Goal: Information Seeking & Learning: Understand process/instructions

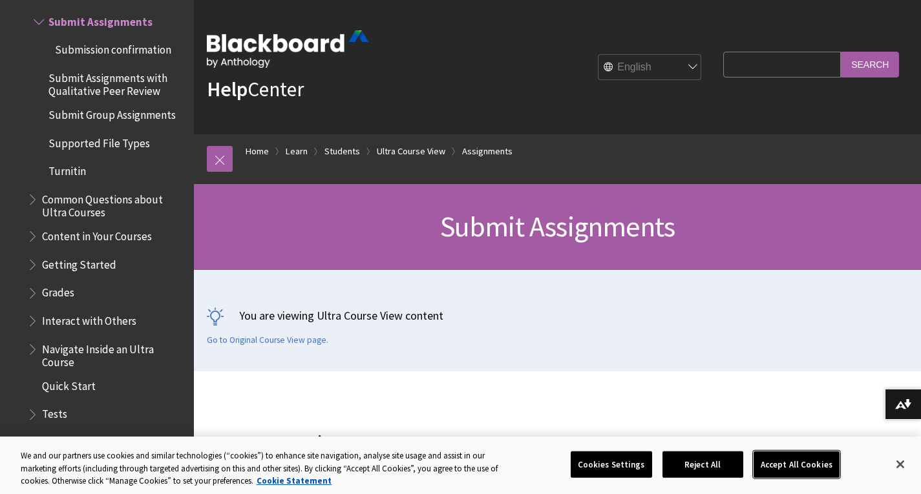
click at [785, 463] on button "Accept All Cookies" at bounding box center [796, 464] width 86 height 27
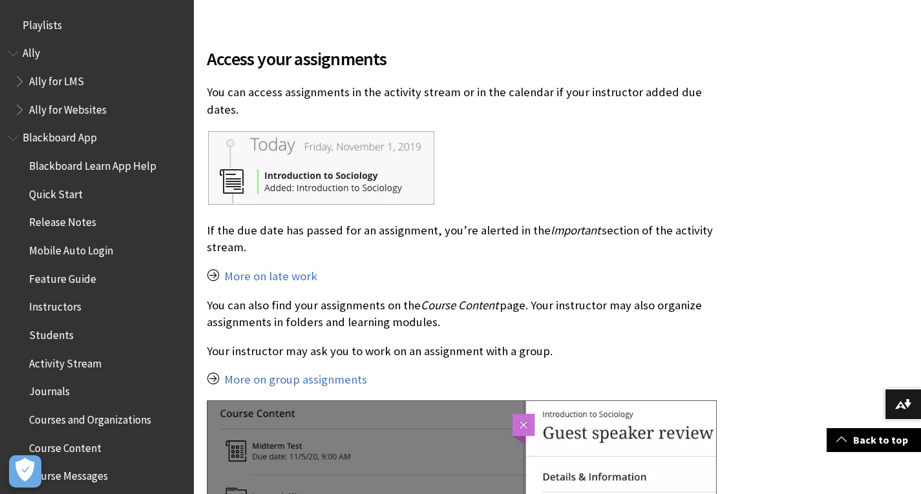
click at [74, 368] on span "Activity Stream" at bounding box center [65, 361] width 72 height 17
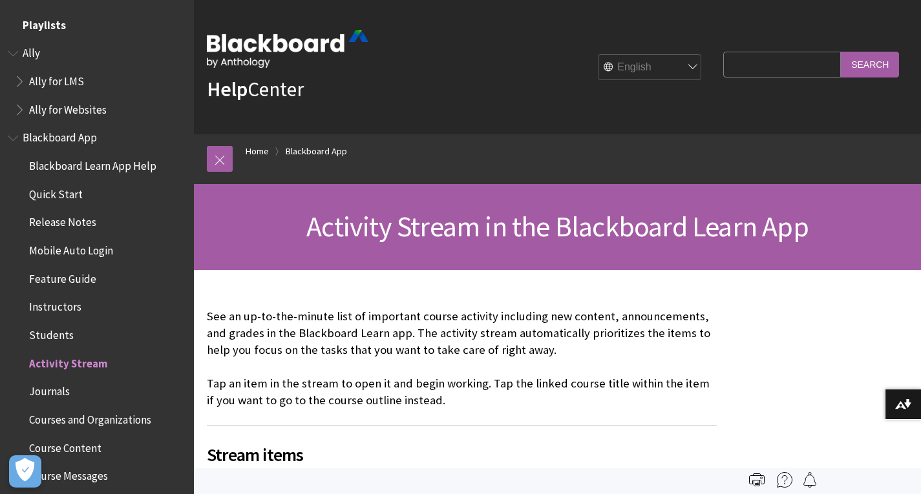
click at [72, 27] on span "Playlists" at bounding box center [97, 25] width 178 height 22
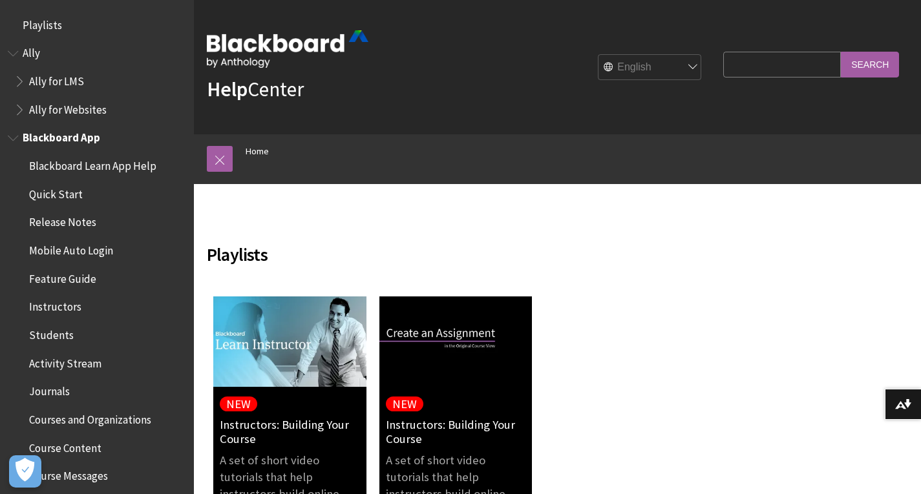
click at [98, 364] on span "Activity Stream" at bounding box center [100, 364] width 172 height 22
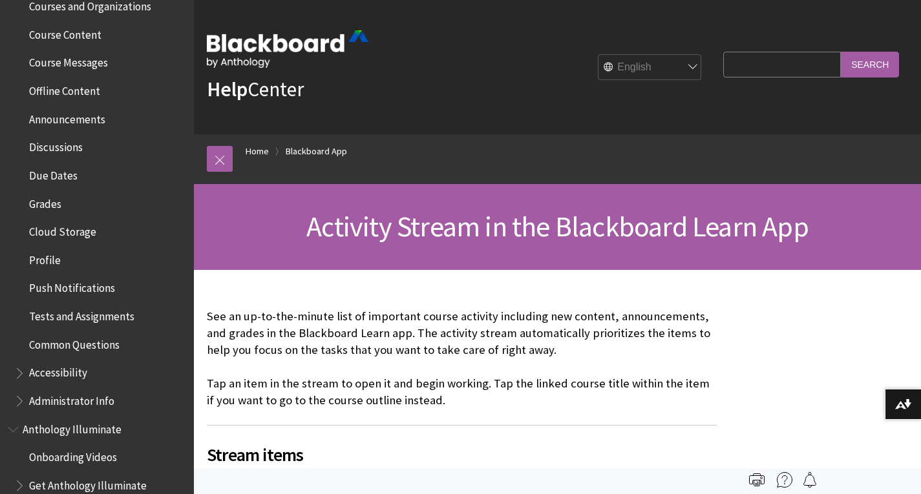
scroll to position [416, 0]
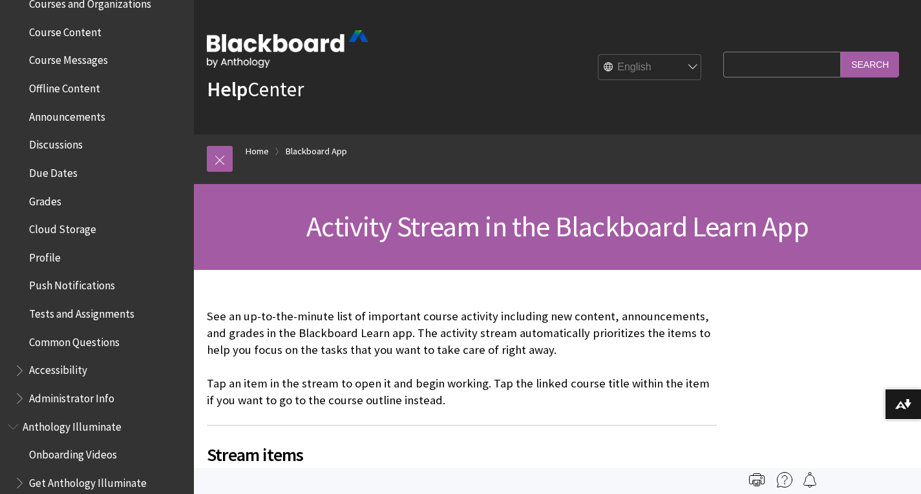
click at [85, 170] on span "Due Dates" at bounding box center [100, 173] width 172 height 22
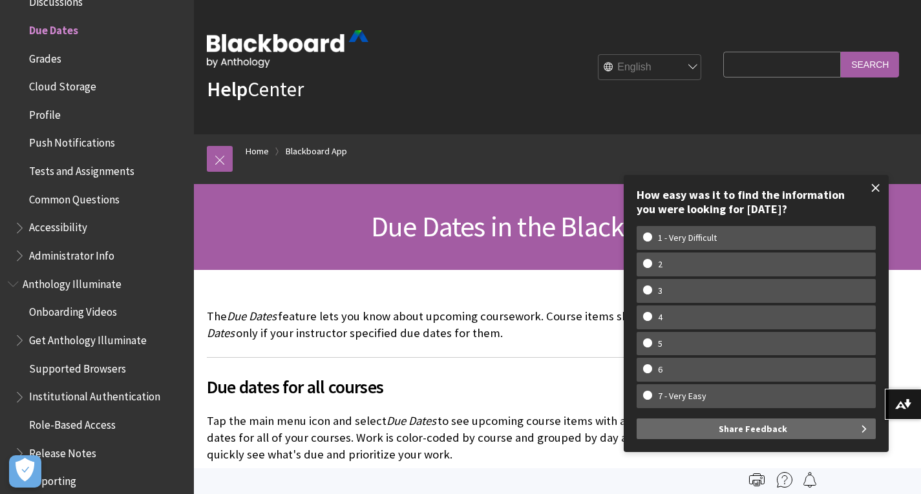
click at [888, 185] on span at bounding box center [875, 187] width 27 height 27
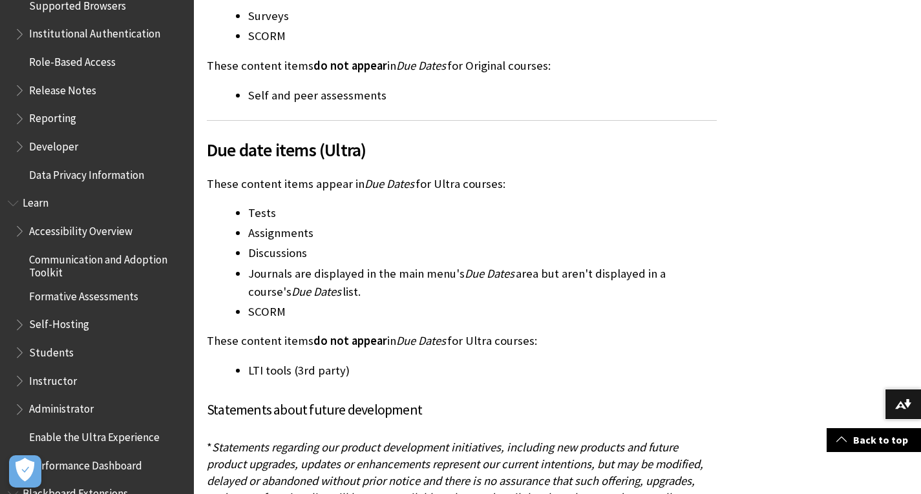
scroll to position [930, 0]
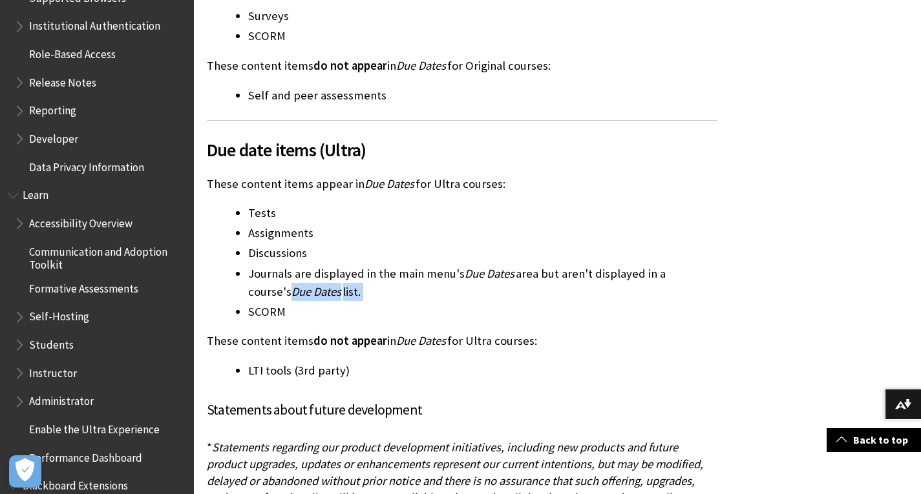
drag, startPoint x: 200, startPoint y: 295, endPoint x: 201, endPoint y: 306, distance: 11.1
